Goal: Browse casually

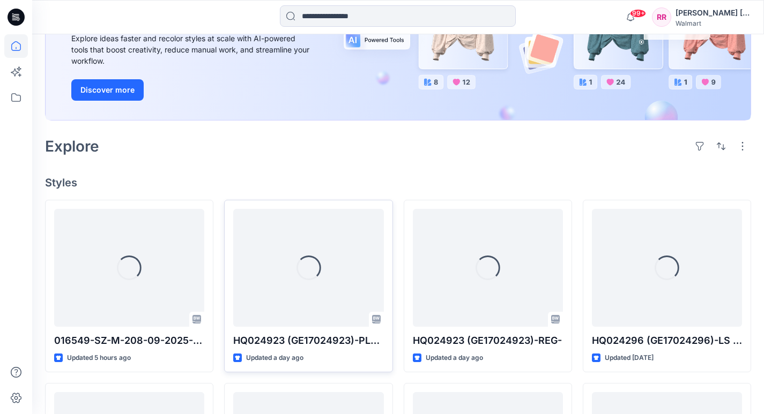
scroll to position [155, 0]
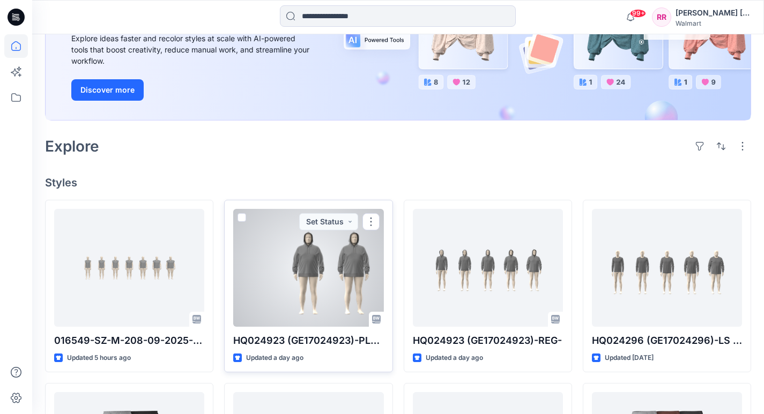
click at [323, 278] on div at bounding box center [308, 268] width 150 height 118
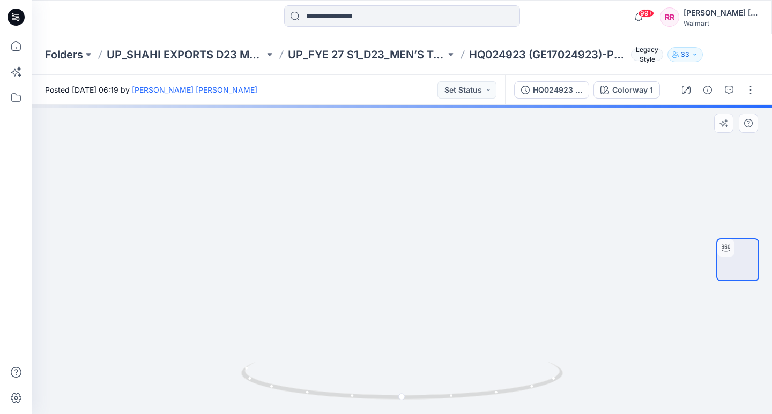
drag, startPoint x: 419, startPoint y: 228, endPoint x: 326, endPoint y: 309, distance: 122.7
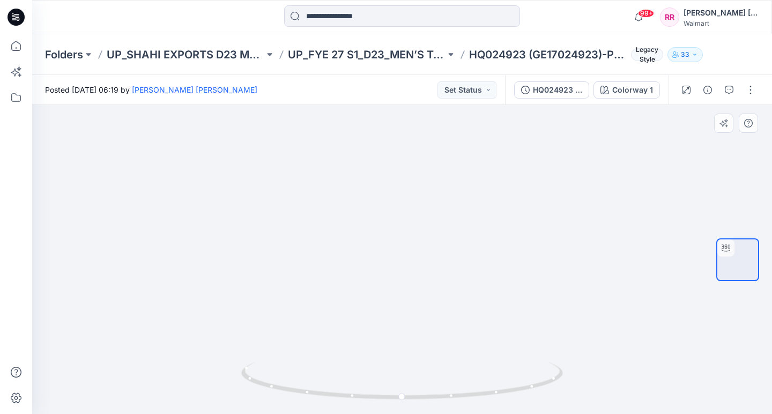
drag, startPoint x: 455, startPoint y: 226, endPoint x: 400, endPoint y: 280, distance: 77.0
click at [10, 38] on icon at bounding box center [16, 46] width 24 height 24
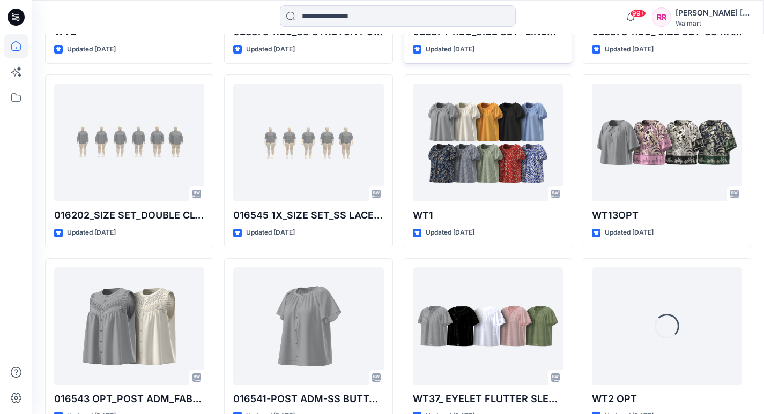
scroll to position [1352, 0]
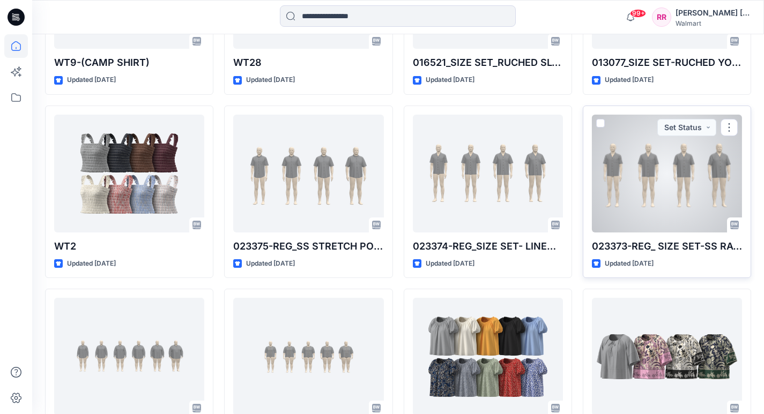
click at [670, 188] on div at bounding box center [667, 174] width 150 height 118
